Goal: Information Seeking & Learning: Learn about a topic

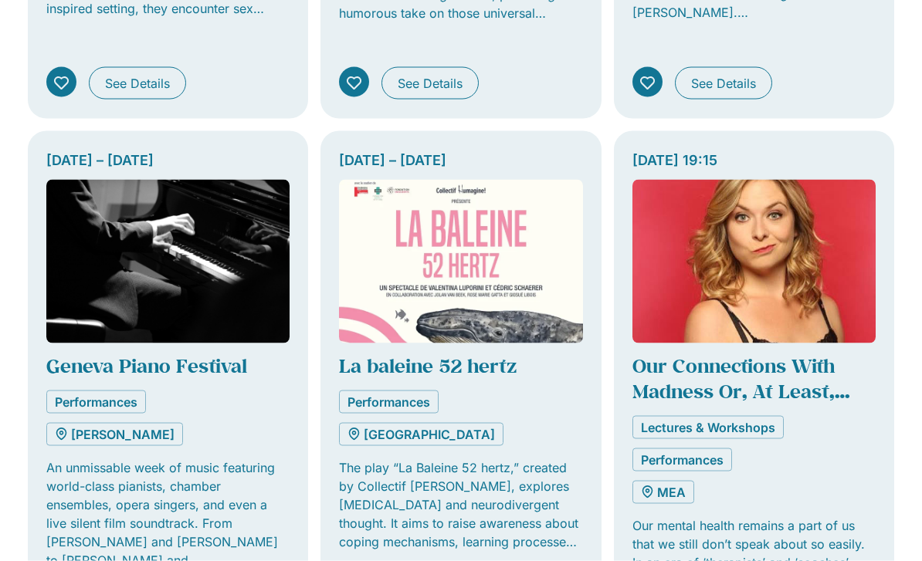
scroll to position [927, 0]
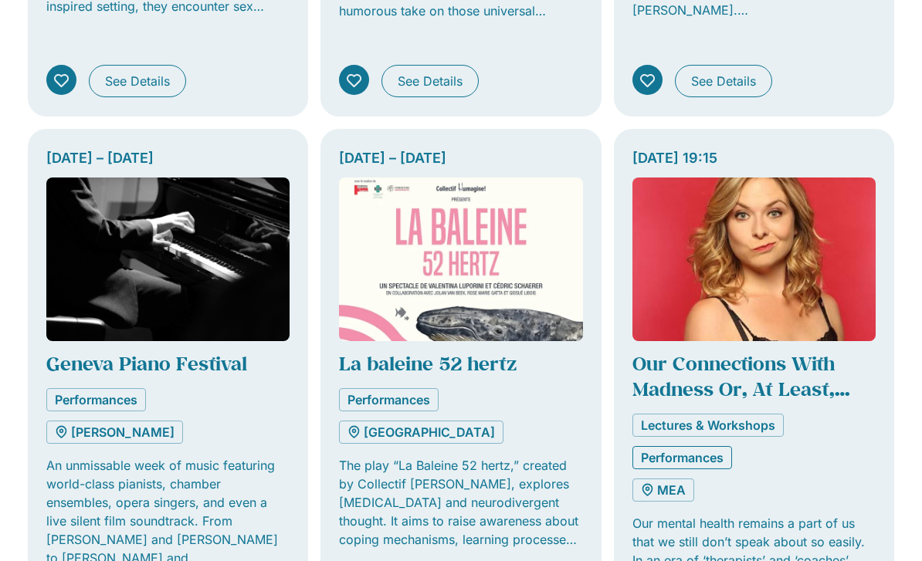
click at [724, 446] on link "Performances" at bounding box center [682, 457] width 100 height 23
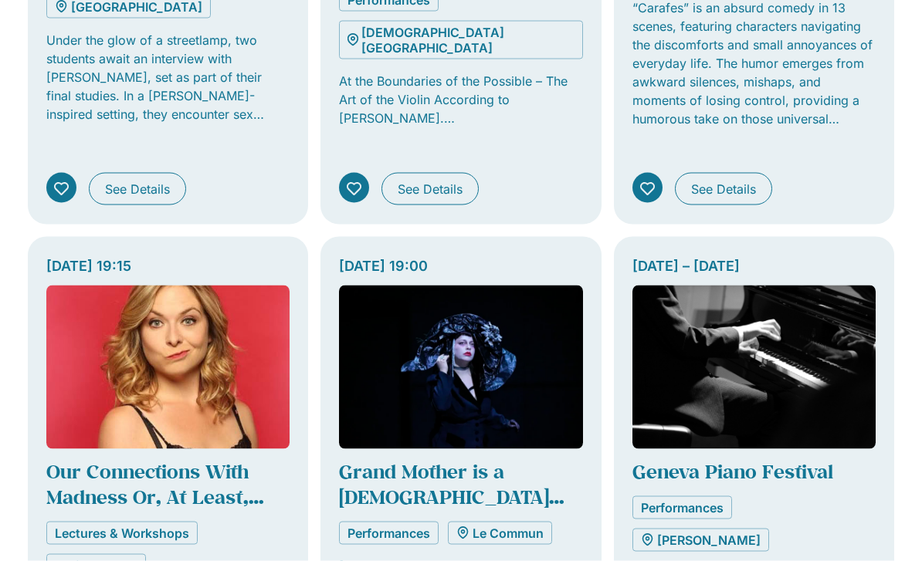
scroll to position [820, 0]
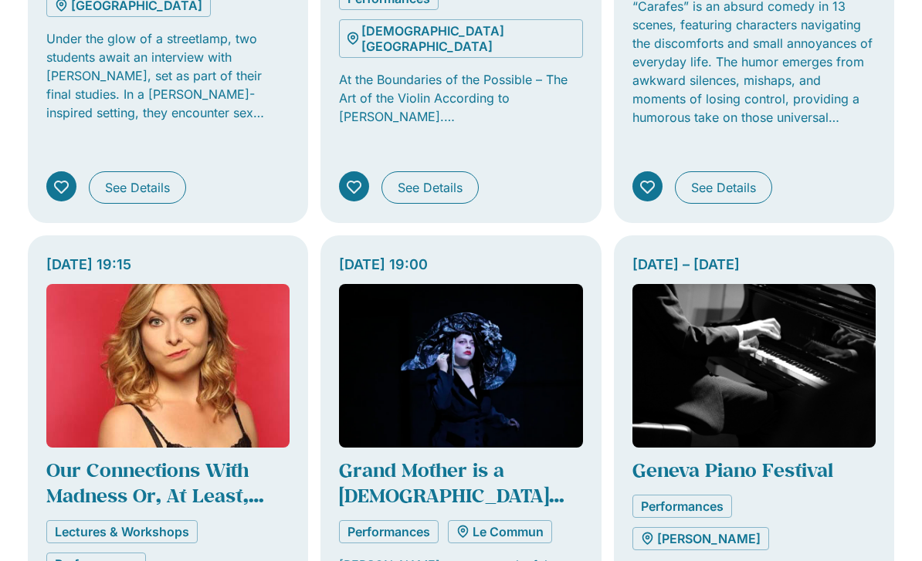
click at [199, 344] on img "Tabs. Open items with Enter or Space, close with Escape and navigate using the …" at bounding box center [167, 366] width 243 height 164
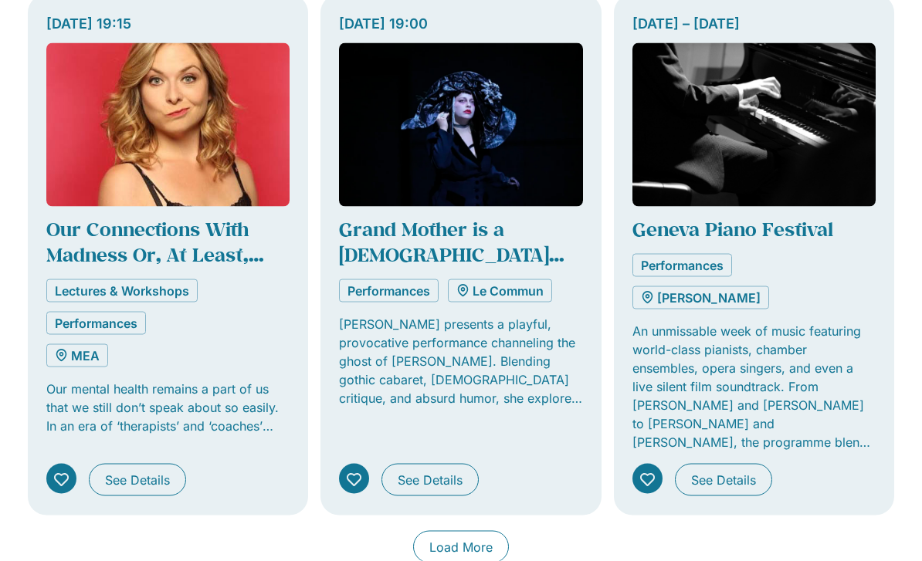
scroll to position [1079, 0]
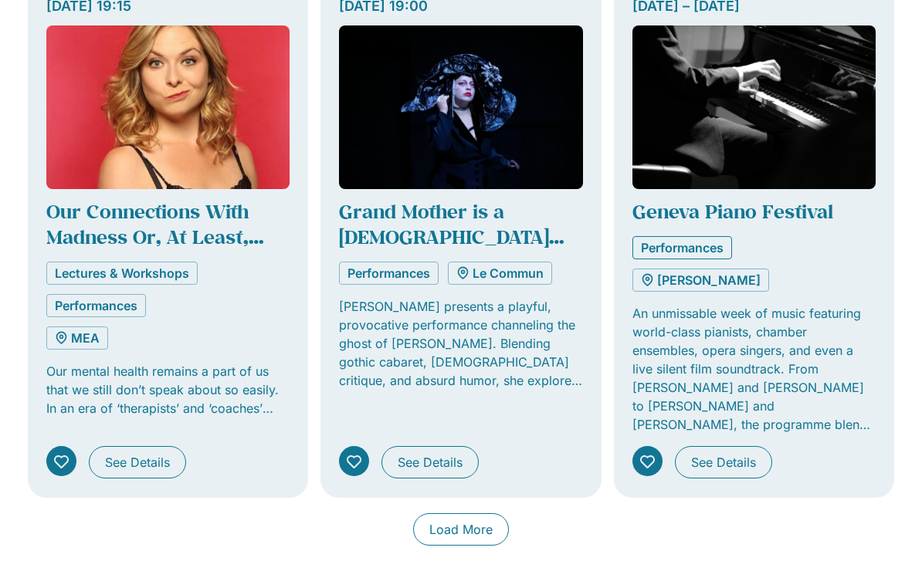
click at [711, 236] on link "Performances" at bounding box center [682, 247] width 100 height 23
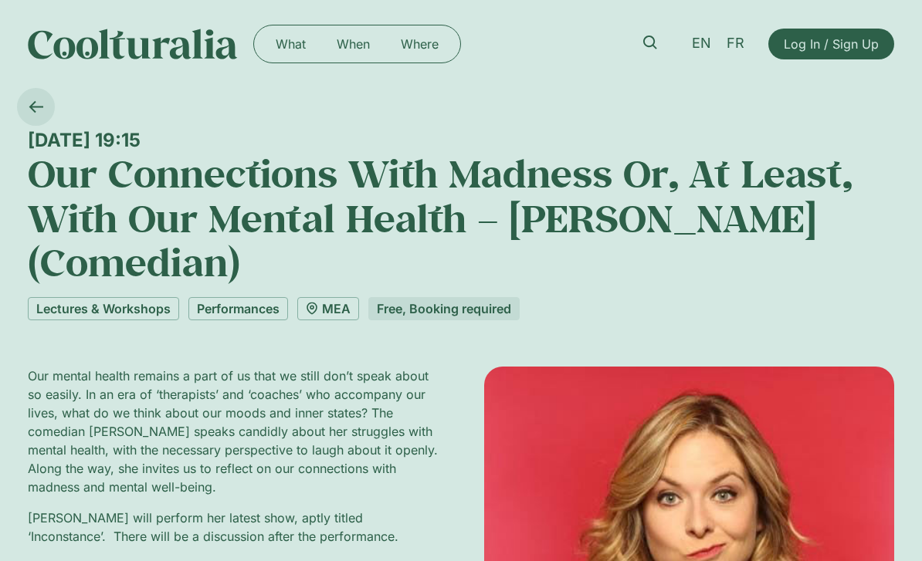
click at [44, 100] on link at bounding box center [36, 107] width 38 height 38
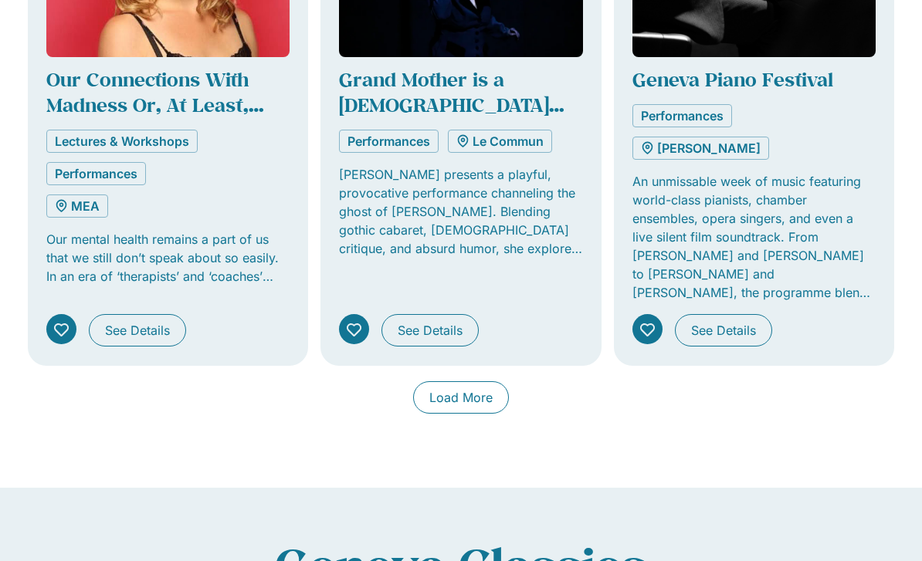
scroll to position [1216, 0]
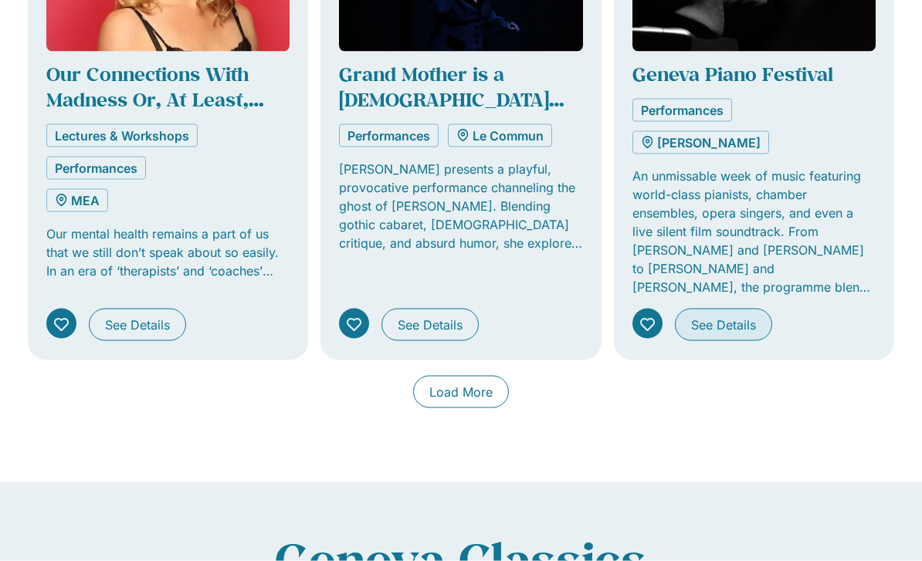
click at [756, 316] on span "See Details" at bounding box center [723, 325] width 65 height 19
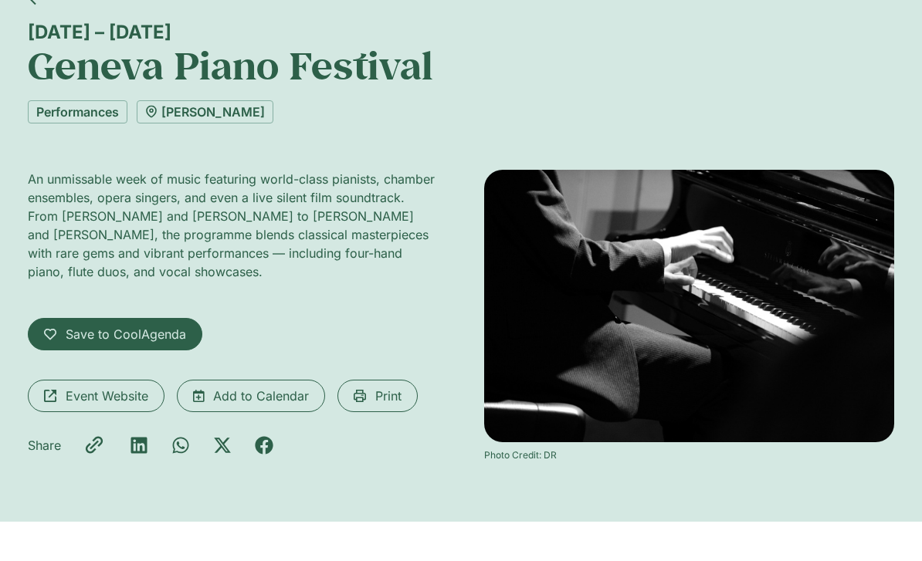
scroll to position [102, 0]
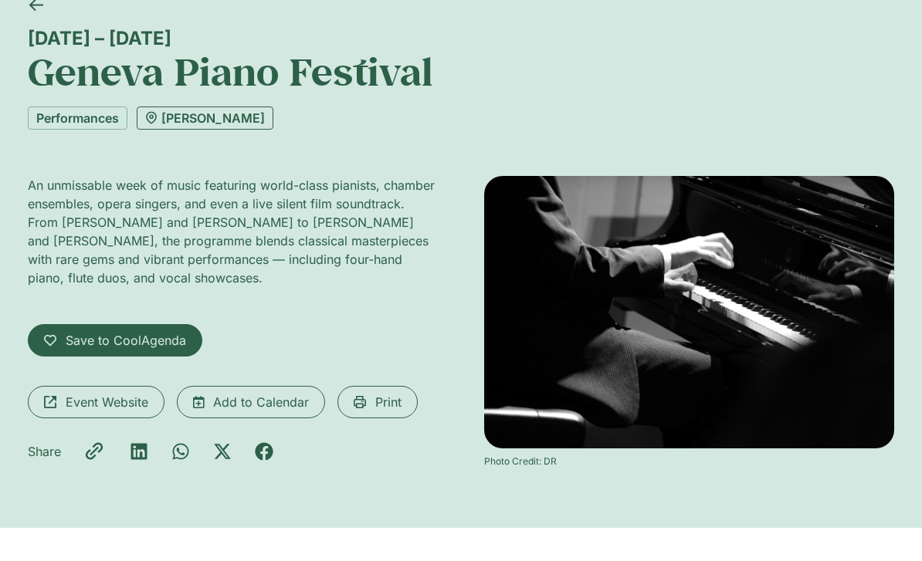
click at [208, 117] on link "[PERSON_NAME]" at bounding box center [205, 118] width 137 height 23
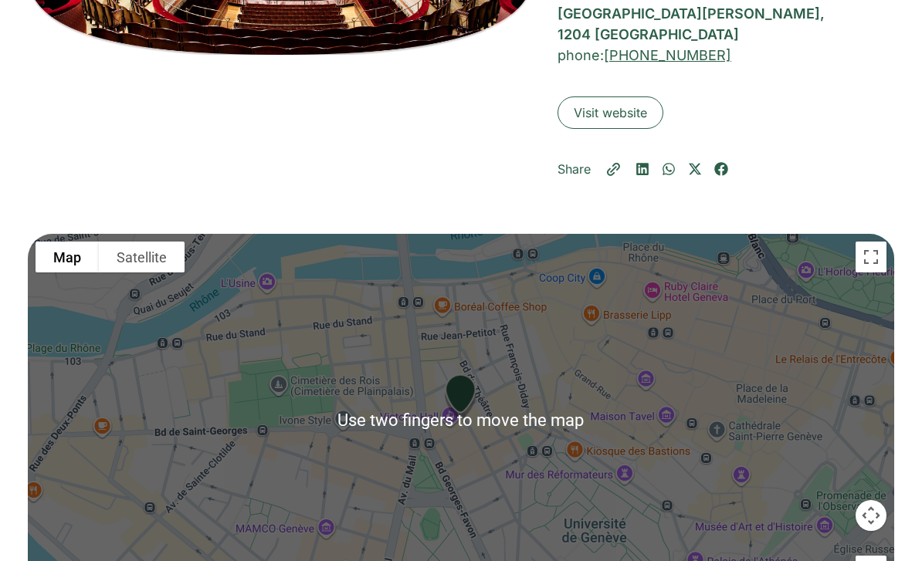
scroll to position [444, 0]
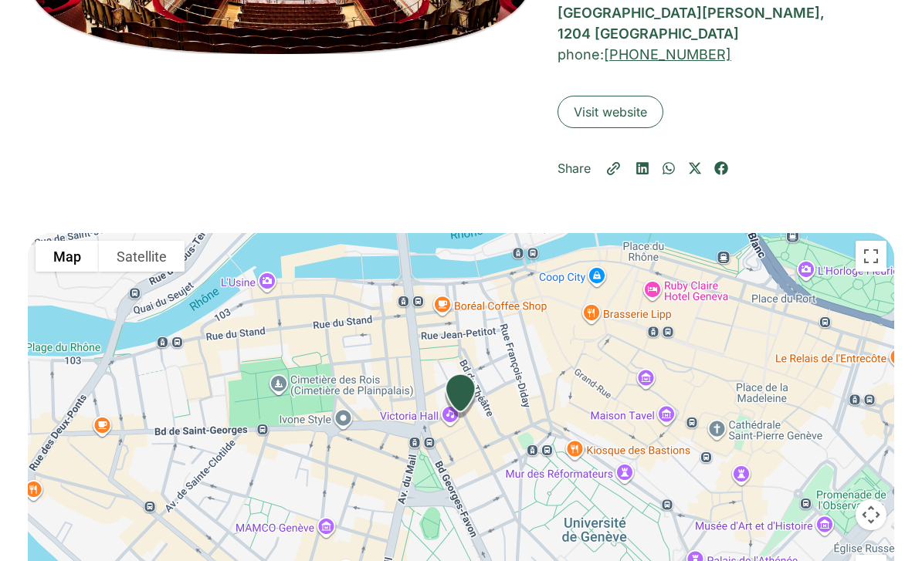
click at [817, 159] on div "Share" at bounding box center [725, 168] width 337 height 19
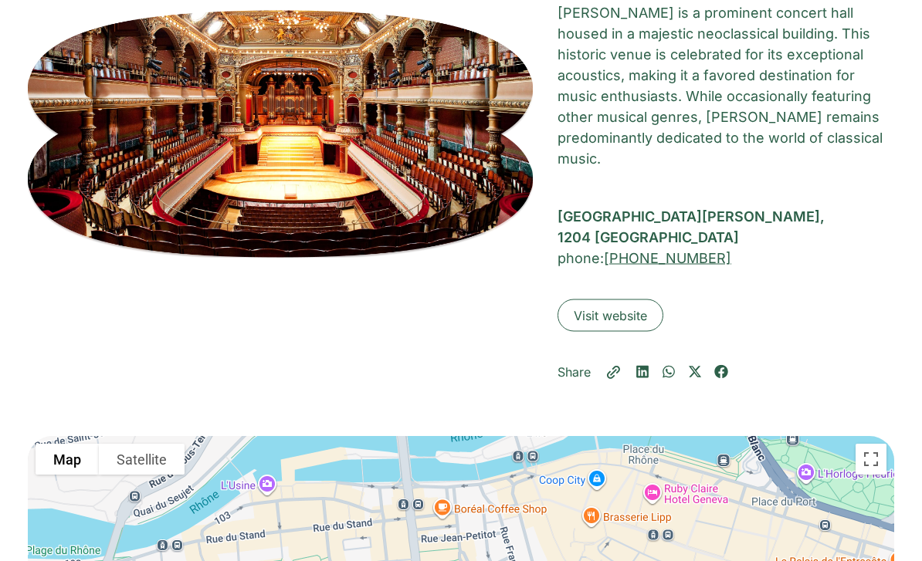
scroll to position [241, 0]
click at [634, 306] on span "Visit website" at bounding box center [609, 315] width 73 height 19
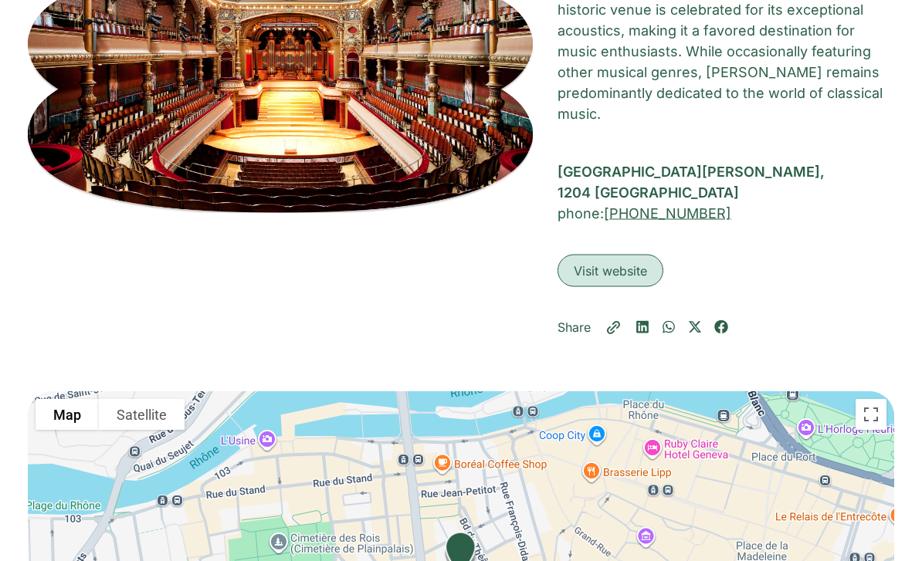
scroll to position [290, 0]
